Goal: Task Accomplishment & Management: Manage account settings

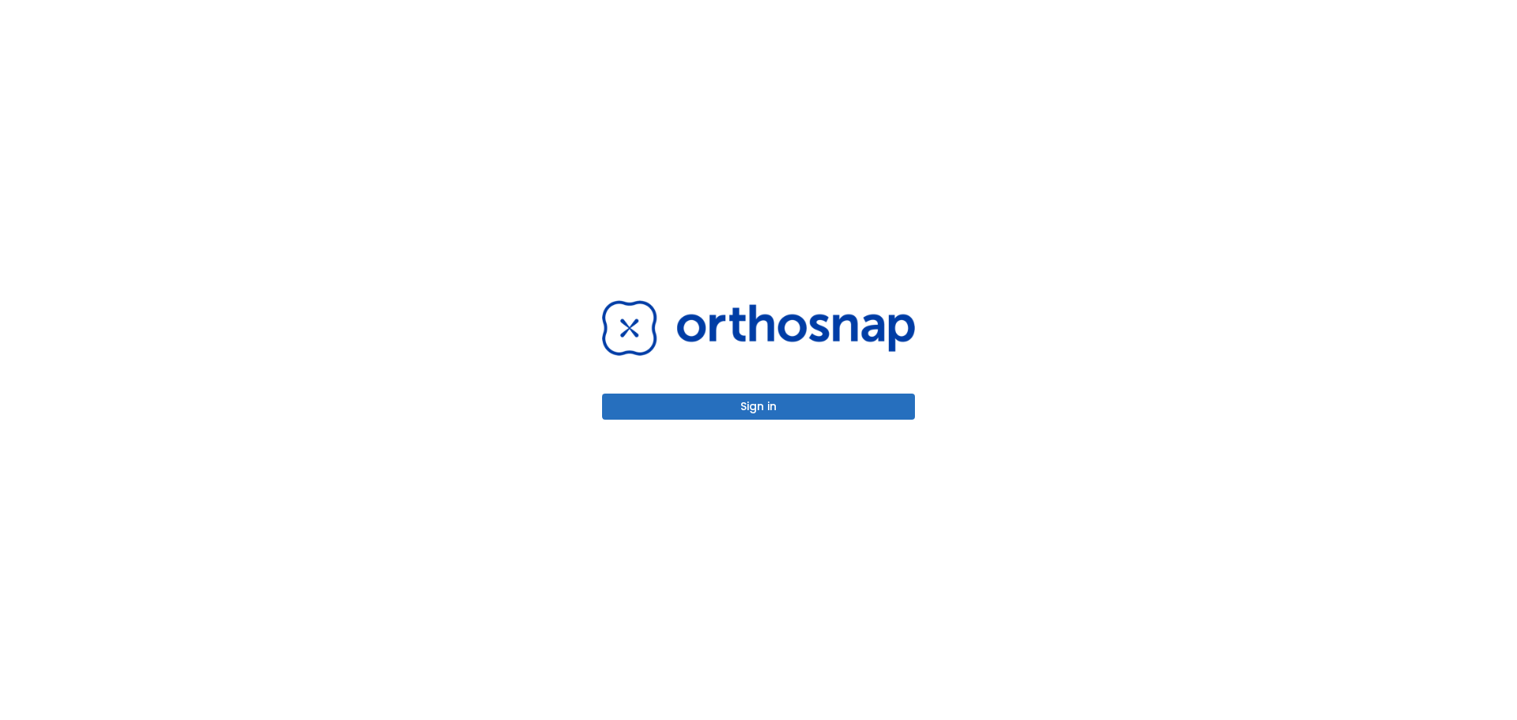
drag, startPoint x: 0, startPoint y: 0, endPoint x: 1390, endPoint y: 206, distance: 1405.4
click at [1394, 187] on div "Sign in" at bounding box center [758, 360] width 1517 height 720
click at [768, 395] on button "Sign in" at bounding box center [758, 407] width 313 height 26
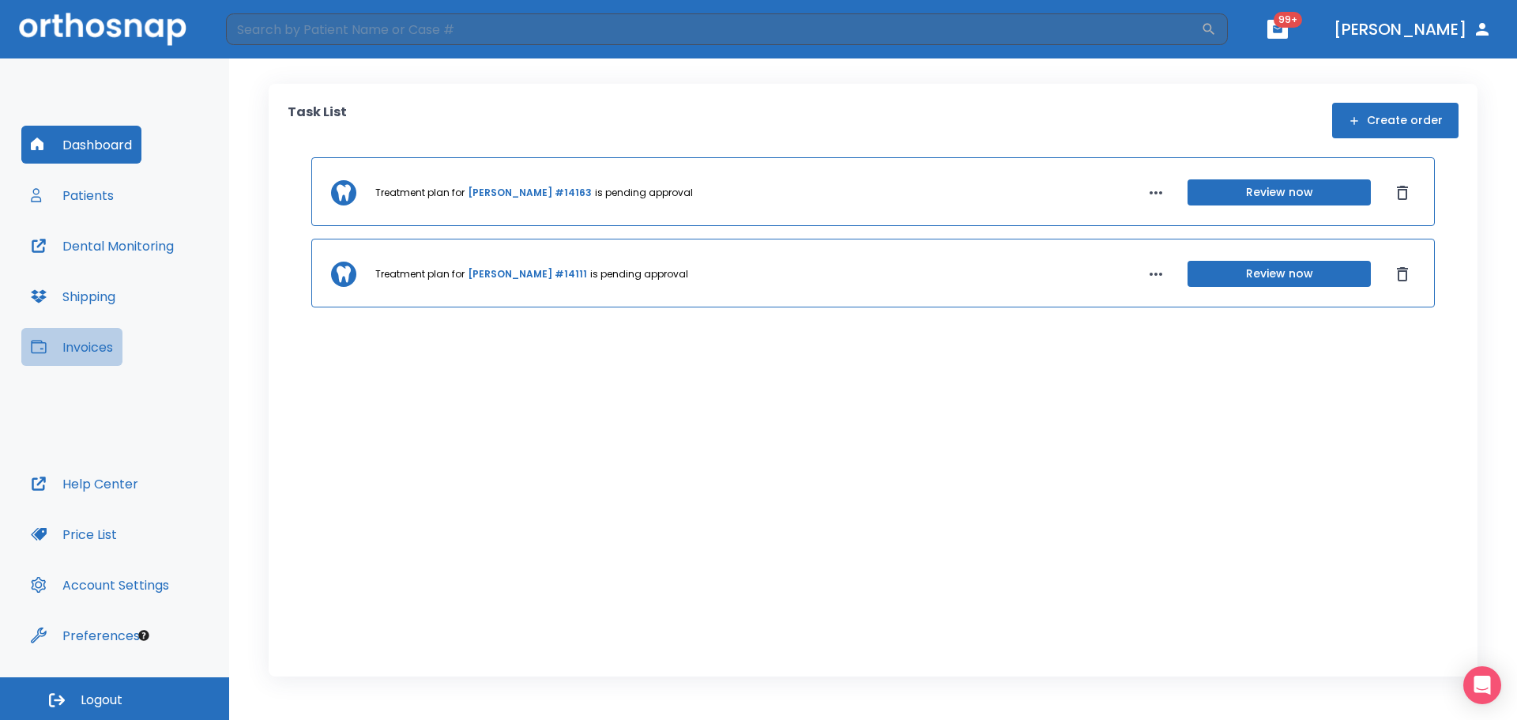
click at [114, 348] on button "Invoices" at bounding box center [71, 347] width 101 height 38
